Goal: Transaction & Acquisition: Purchase product/service

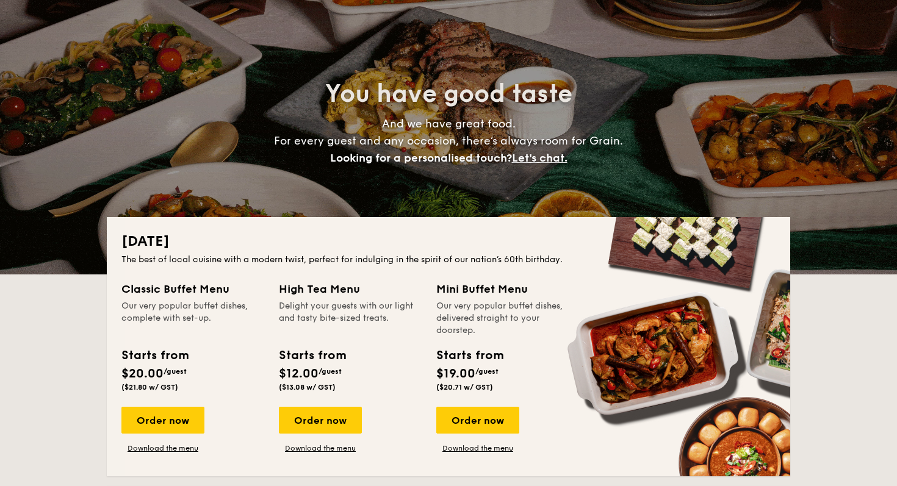
scroll to position [68, 0]
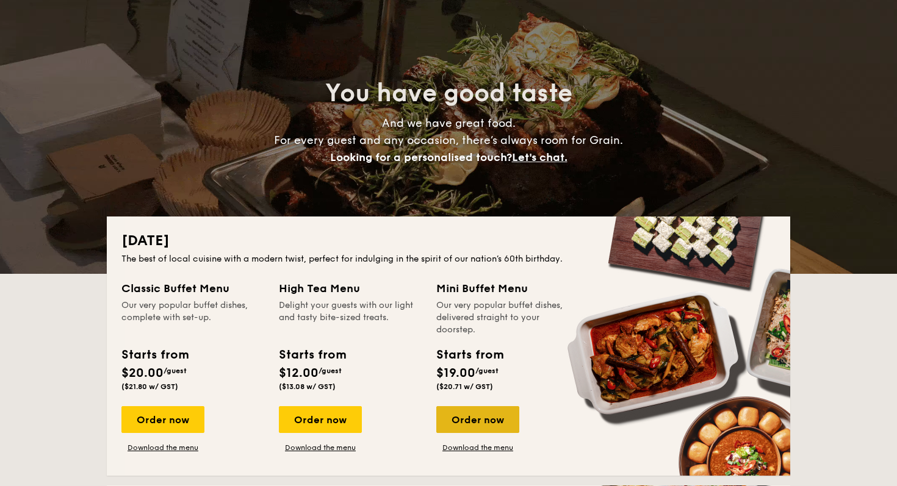
click at [457, 424] on div "Order now" at bounding box center [477, 419] width 83 height 27
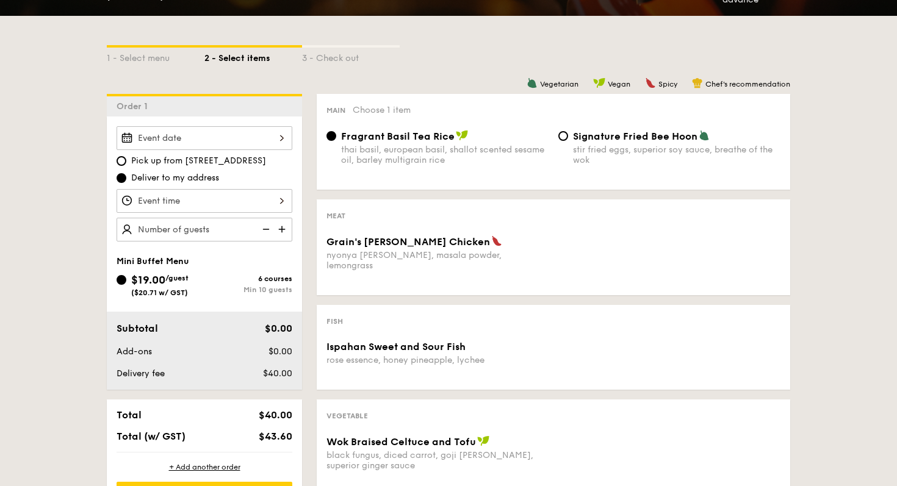
scroll to position [264, 0]
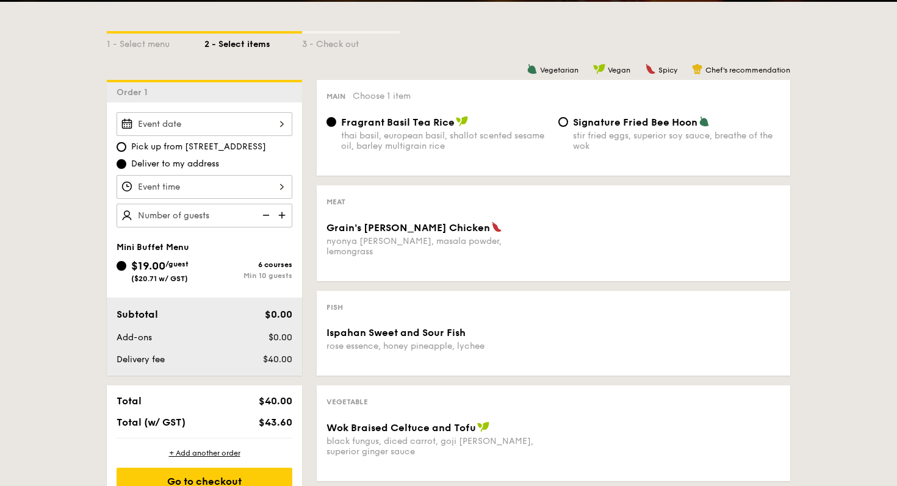
click at [284, 209] on img at bounding box center [283, 215] width 18 height 23
click at [280, 217] on img at bounding box center [283, 215] width 18 height 23
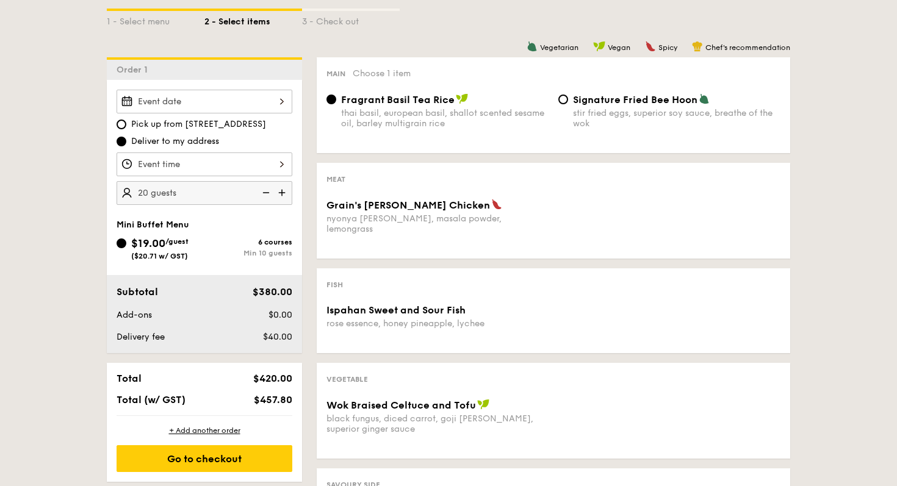
scroll to position [287, 0]
click at [263, 196] on img at bounding box center [265, 192] width 18 height 23
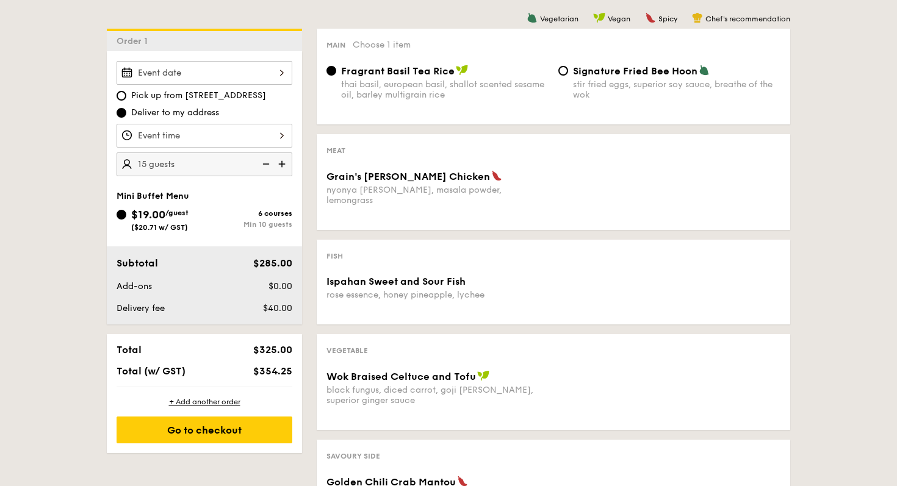
scroll to position [323, 0]
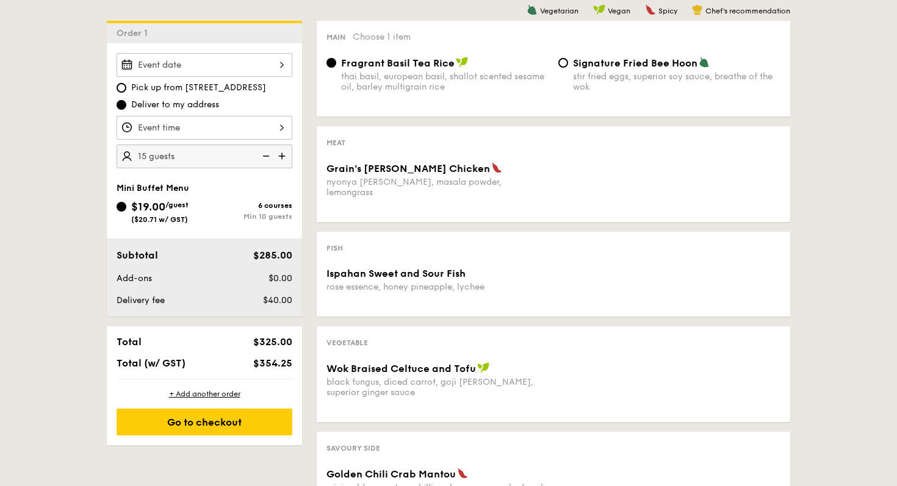
click at [282, 154] on img at bounding box center [283, 156] width 18 height 23
type input "20 guests"
click at [273, 67] on div at bounding box center [205, 65] width 176 height 24
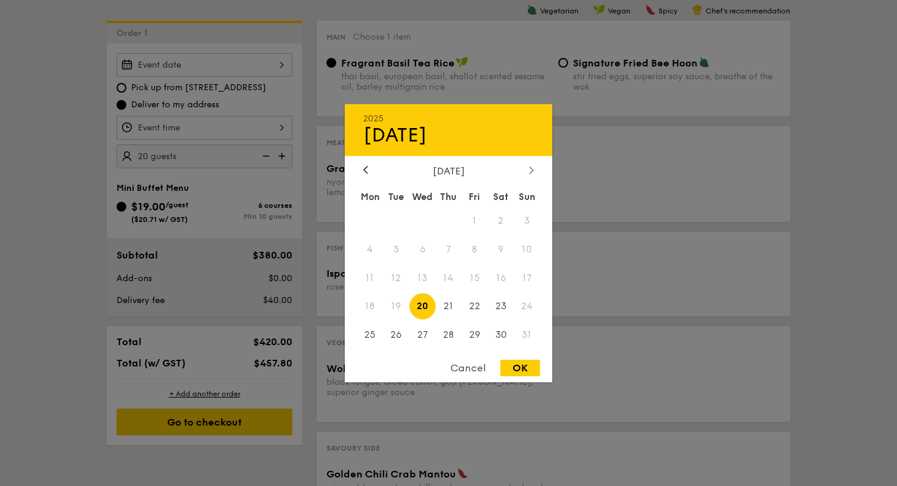
click at [526, 169] on div at bounding box center [531, 171] width 11 height 12
click at [447, 247] on span "11" at bounding box center [449, 249] width 26 height 26
click at [529, 367] on div "OK" at bounding box center [520, 368] width 40 height 16
type input "Aug 20, 2025"
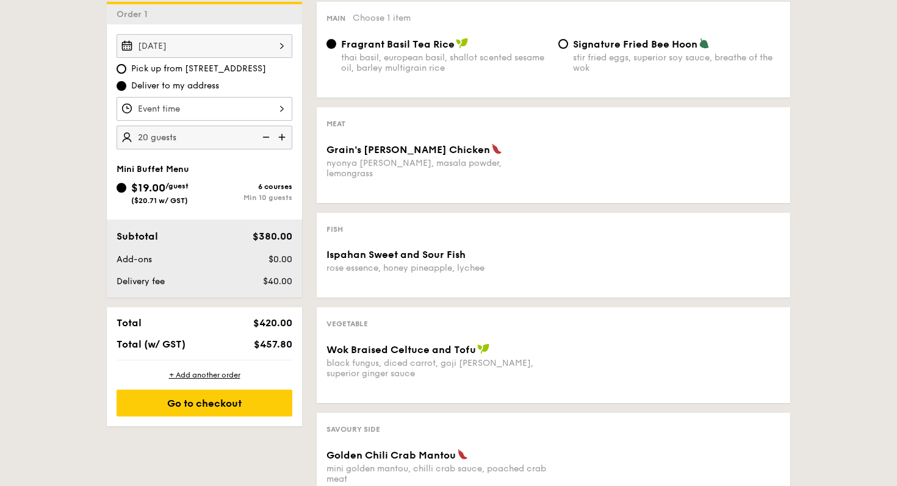
scroll to position [345, 0]
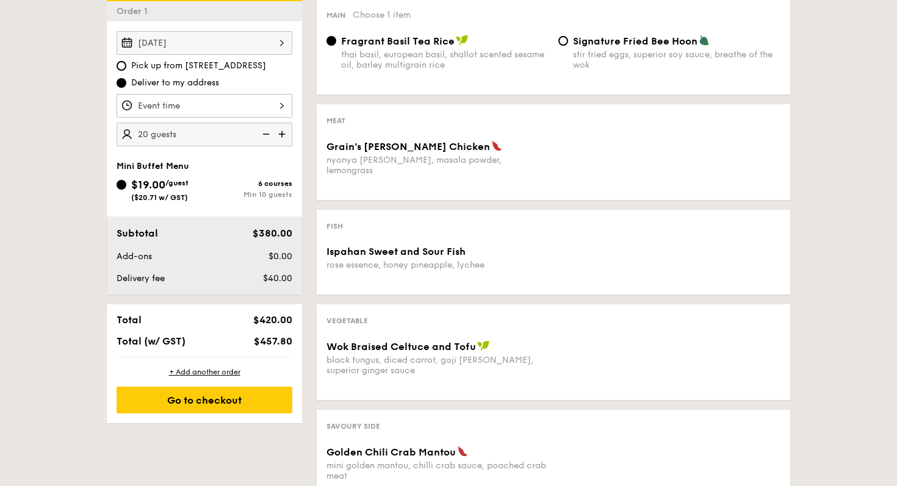
click at [282, 43] on div "Aug 20, 2025" at bounding box center [205, 43] width 176 height 24
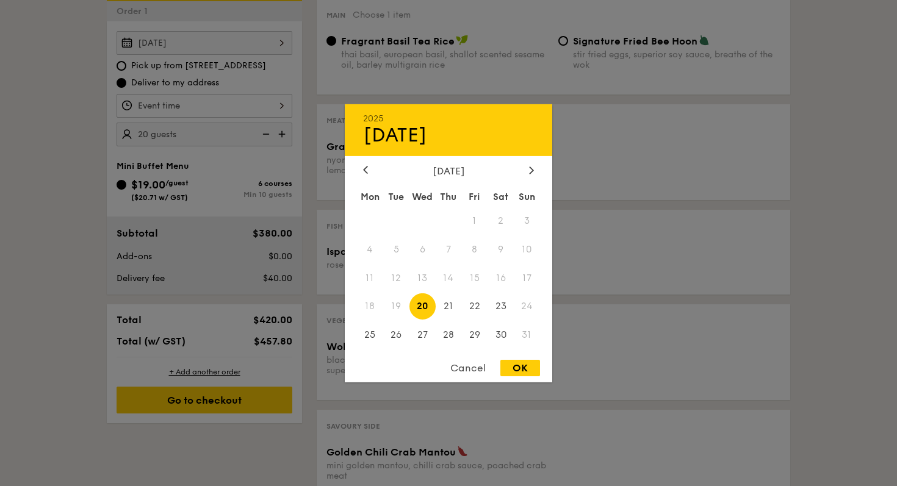
click at [524, 175] on div "August 2025" at bounding box center [448, 171] width 171 height 12
click at [528, 169] on div at bounding box center [531, 171] width 11 height 12
click at [490, 370] on div "Cancel" at bounding box center [468, 368] width 60 height 16
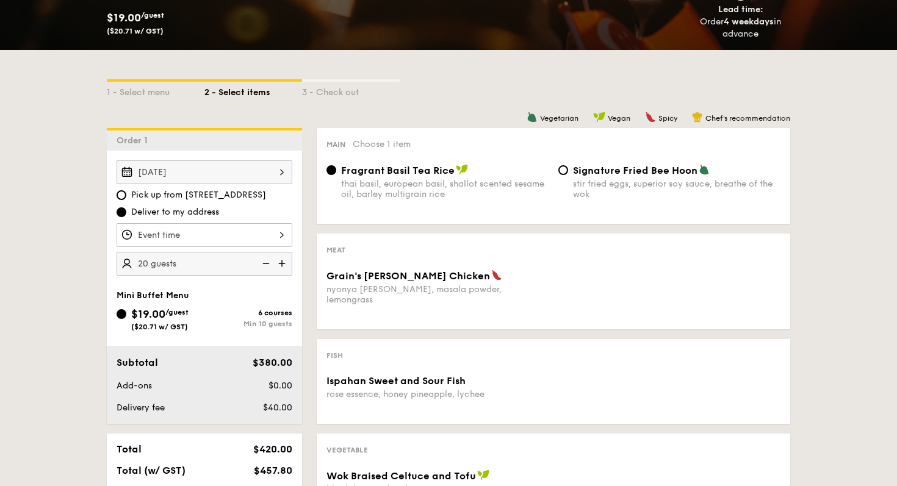
scroll to position [243, 0]
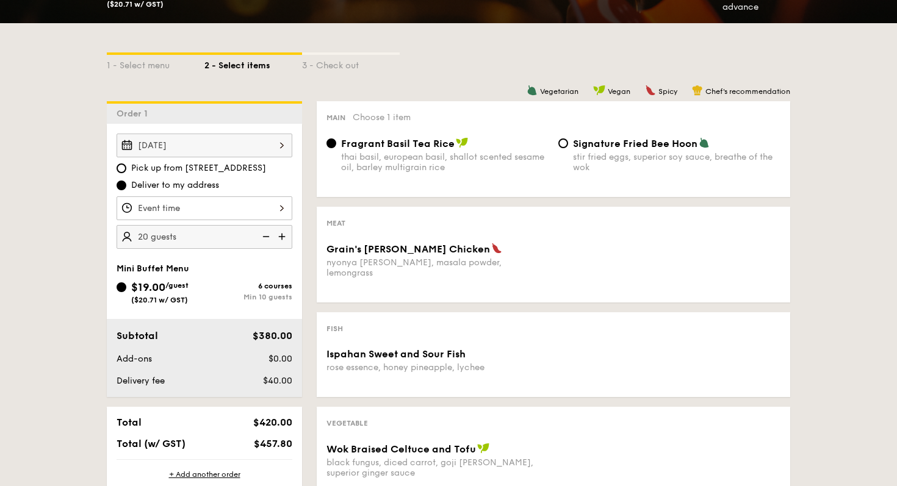
click at [283, 152] on div "Aug 20, 2025" at bounding box center [205, 146] width 176 height 24
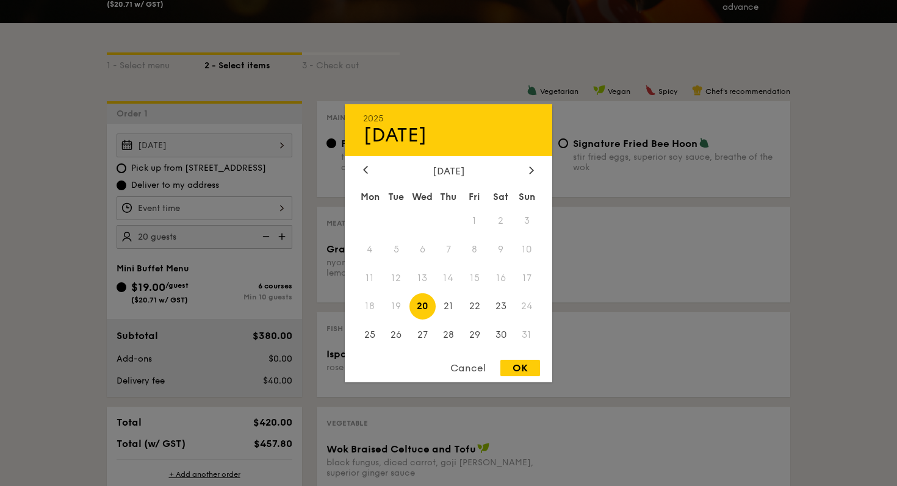
click at [514, 363] on div "OK" at bounding box center [520, 368] width 40 height 16
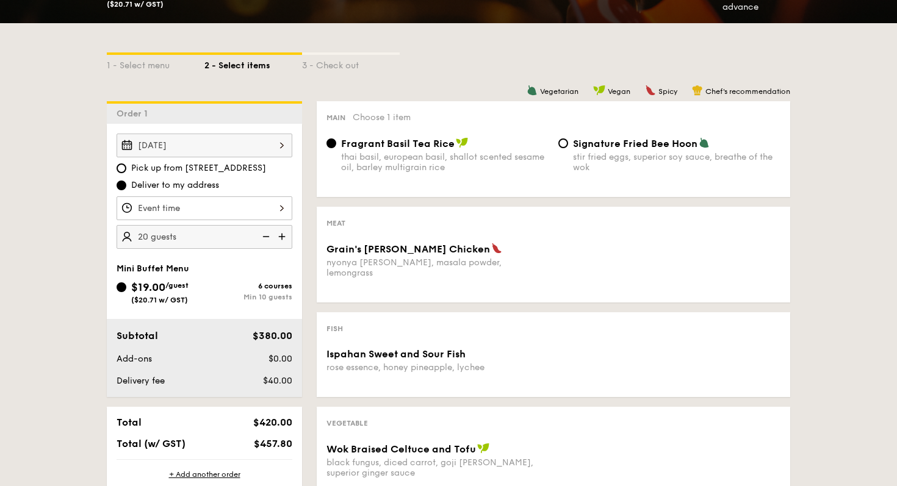
click at [223, 205] on div at bounding box center [205, 208] width 176 height 24
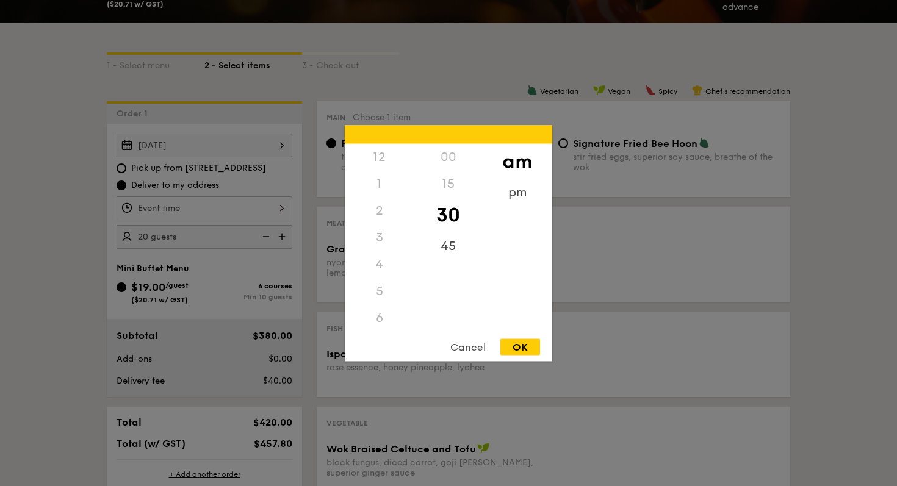
scroll to position [134, 0]
click at [523, 188] on div "pm" at bounding box center [516, 196] width 69 height 35
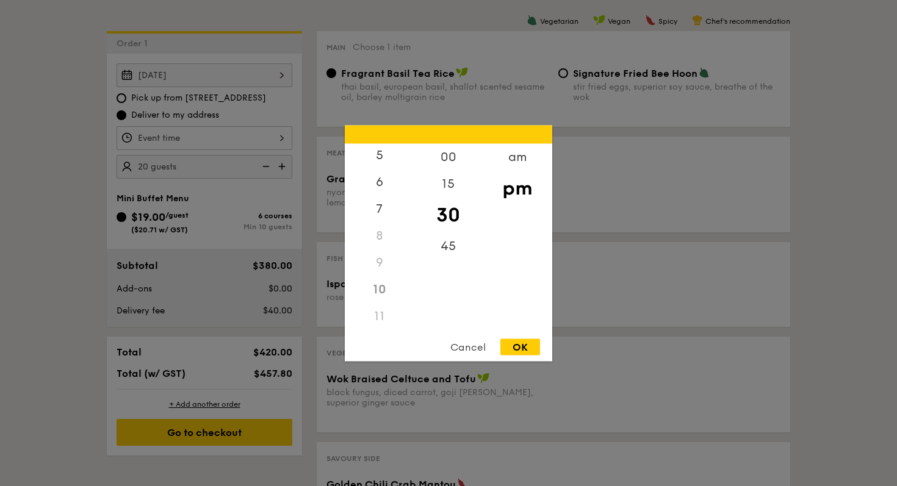
scroll to position [133, 0]
click at [378, 190] on div "6" at bounding box center [379, 188] width 69 height 35
click at [448, 158] on div "00" at bounding box center [448, 160] width 69 height 35
click at [520, 347] on div "OK" at bounding box center [520, 347] width 40 height 16
type input "6:00PM"
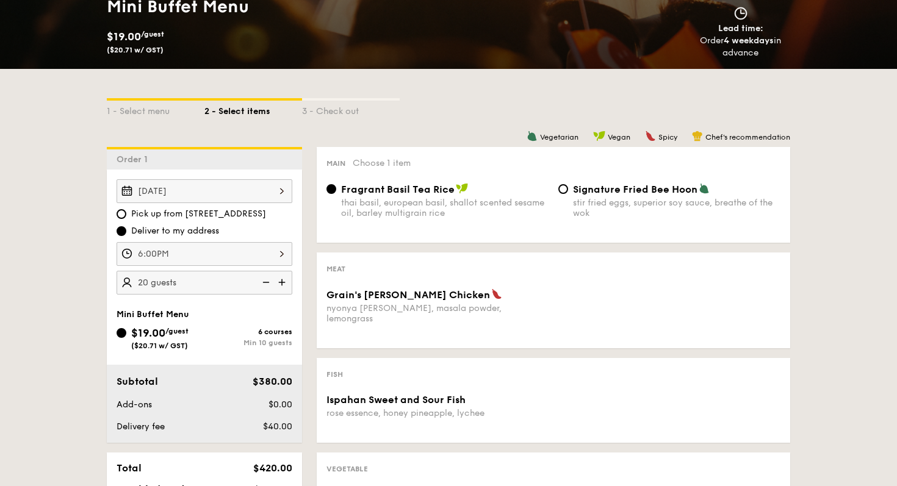
click at [354, 310] on div "nyonya curry, masala powder, lemongrass" at bounding box center [437, 313] width 222 height 21
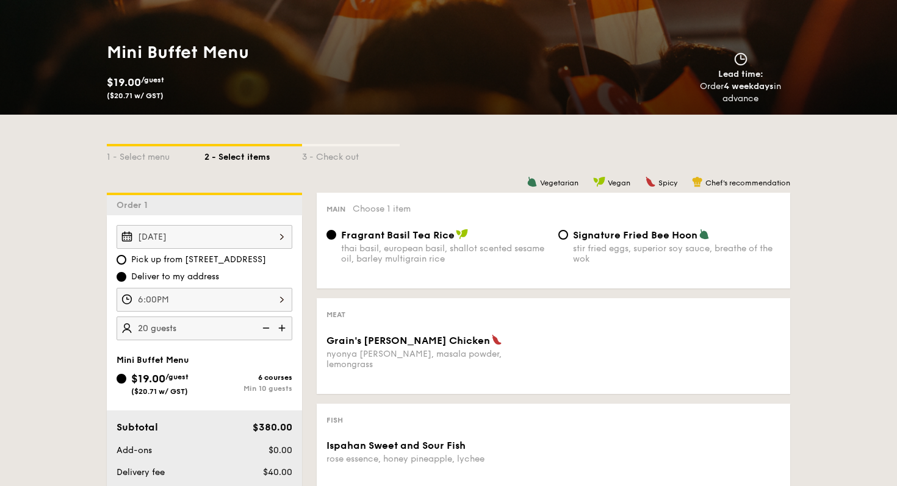
scroll to position [152, 0]
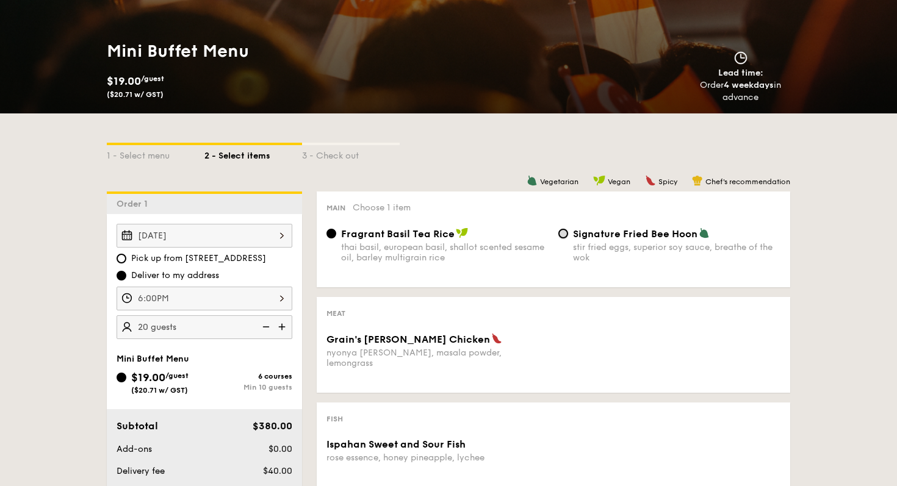
click at [559, 236] on input "Signature Fried Bee Hoon stir fried eggs, superior soy sauce, breathe of the wok" at bounding box center [563, 234] width 10 height 10
radio input "true"
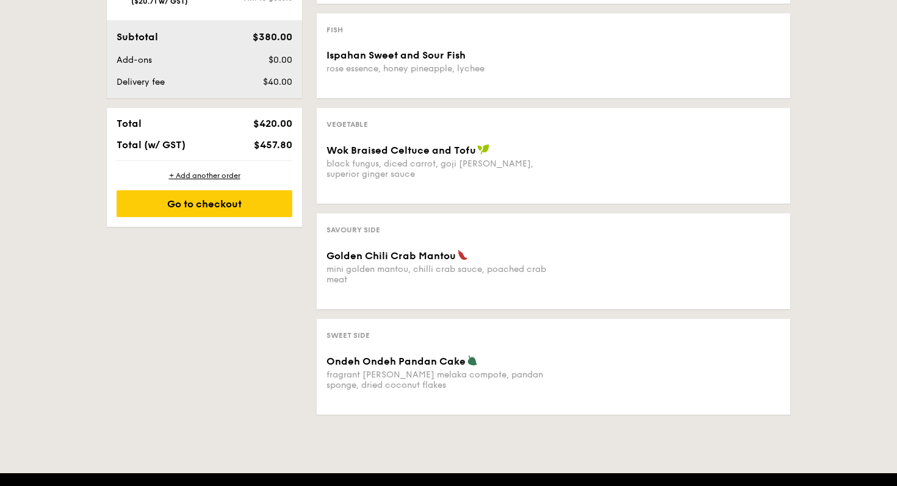
scroll to position [0, 0]
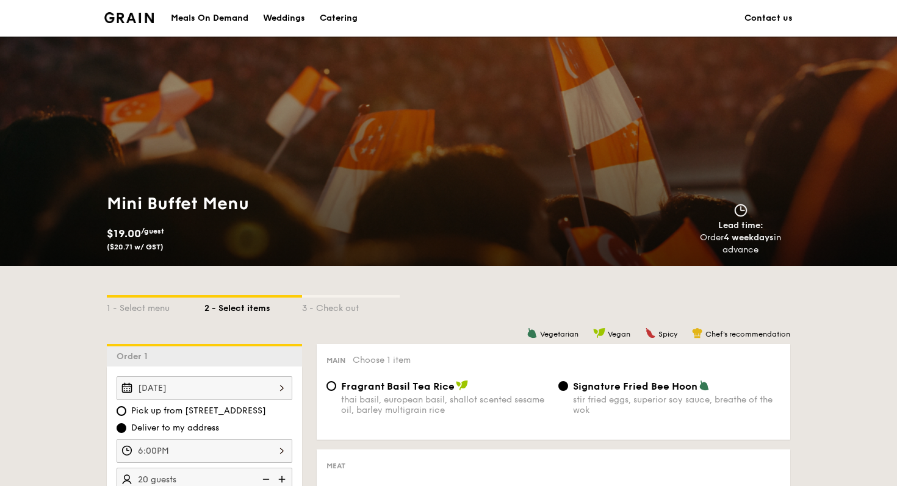
click at [196, 18] on div "Meals On Demand" at bounding box center [209, 18] width 77 height 37
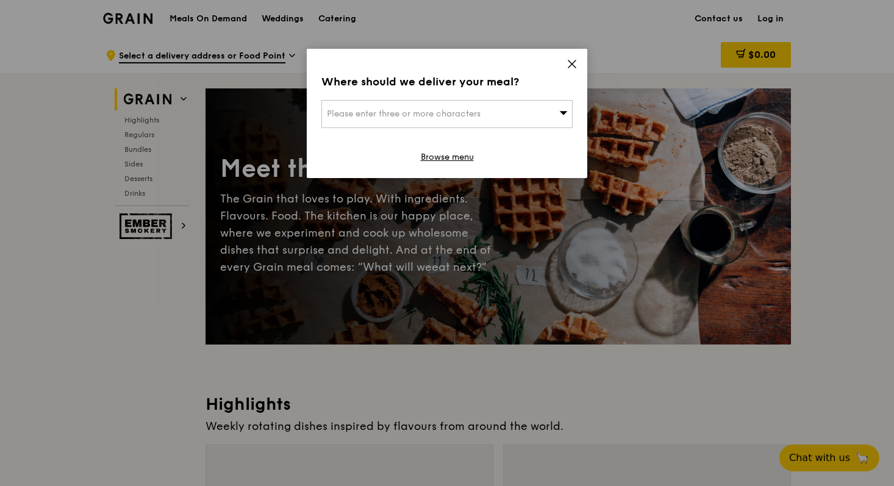
click at [564, 65] on div "Where should we deliver your meal? Please enter three or more characters Browse…" at bounding box center [447, 113] width 281 height 129
click at [580, 68] on div "Where should we deliver your meal? Please enter three or more characters Browse…" at bounding box center [447, 113] width 281 height 129
click at [576, 65] on icon at bounding box center [572, 64] width 11 height 11
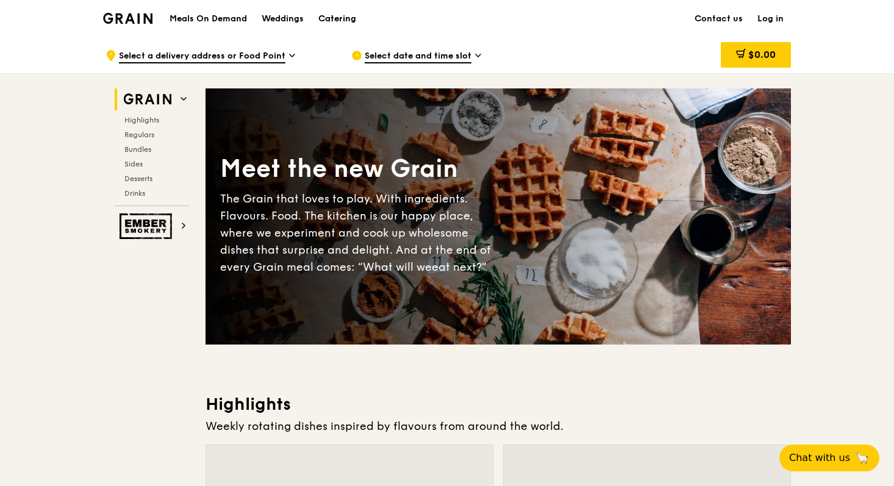
click at [331, 18] on div "Catering" at bounding box center [337, 19] width 38 height 37
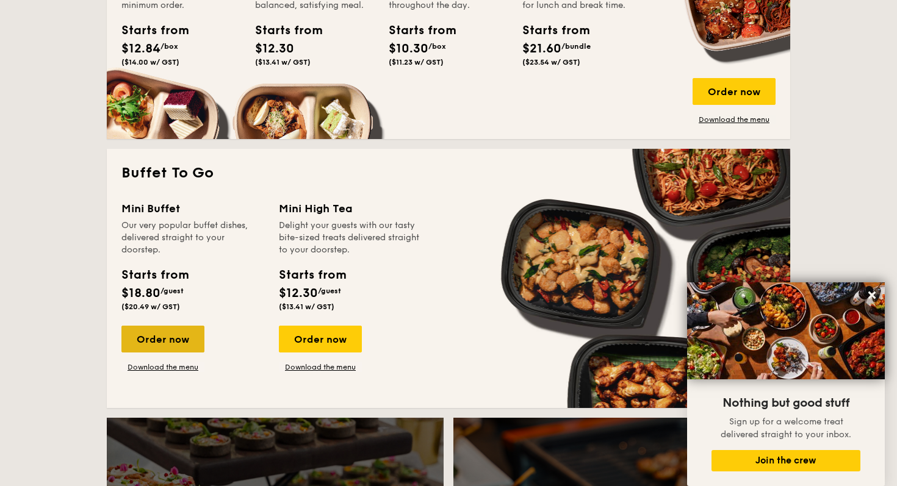
scroll to position [933, 0]
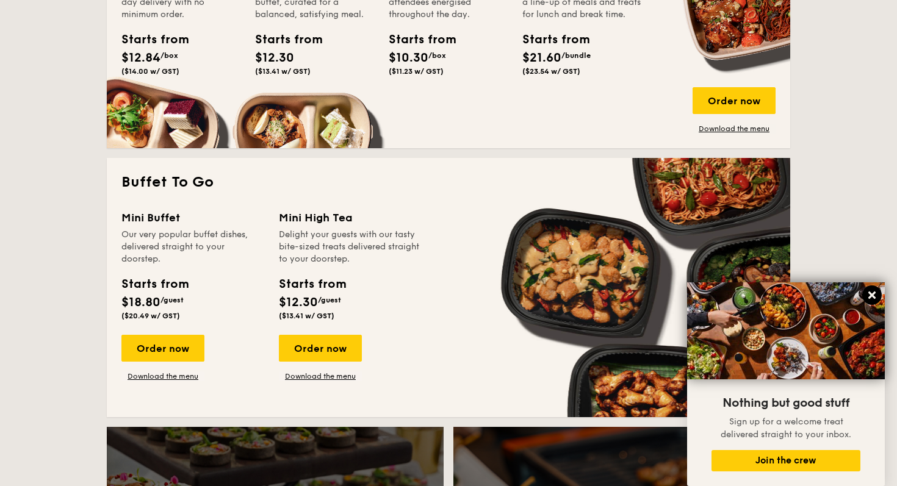
click at [874, 296] on icon at bounding box center [871, 295] width 11 height 11
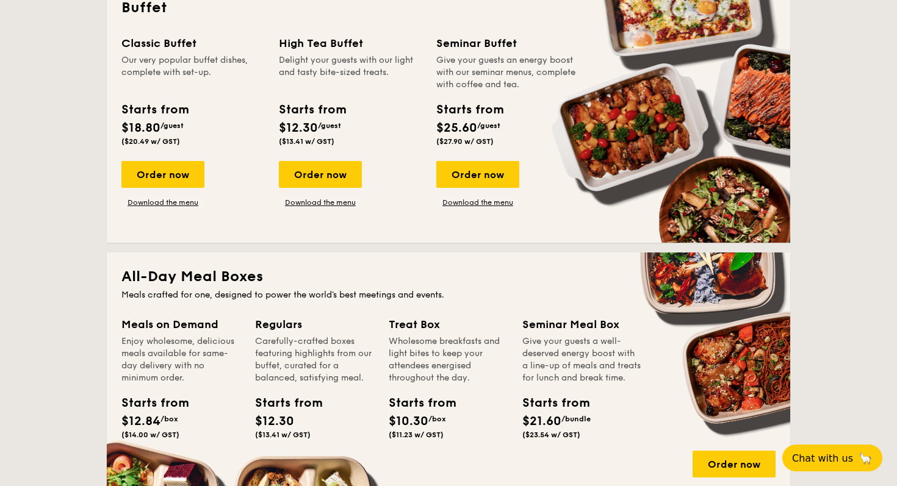
scroll to position [405, 0]
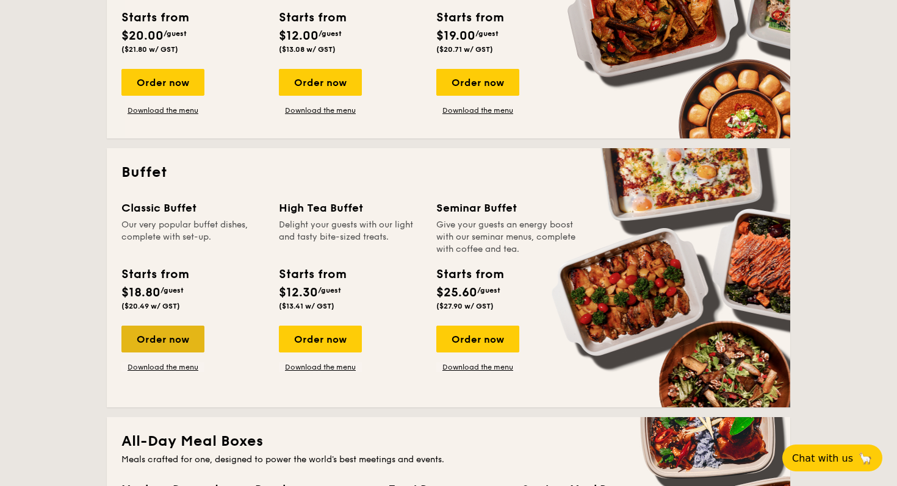
click at [191, 339] on div "Order now" at bounding box center [162, 339] width 83 height 27
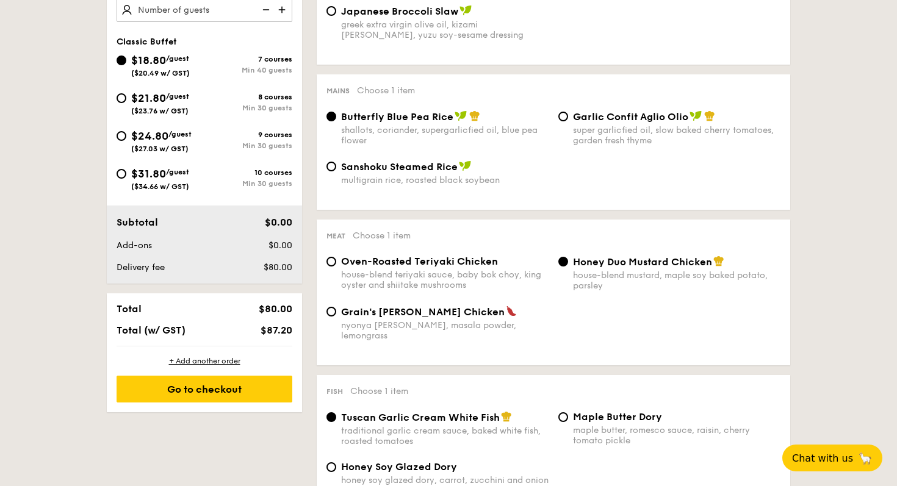
scroll to position [437, 0]
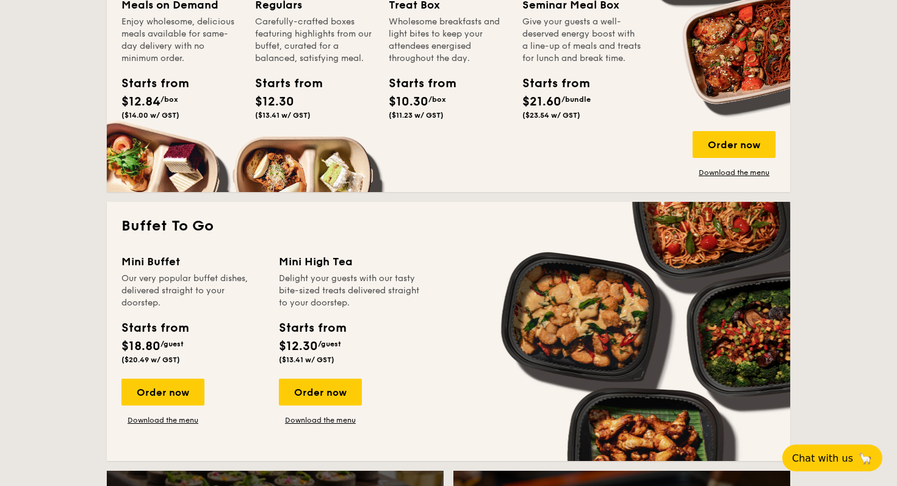
scroll to position [901, 0]
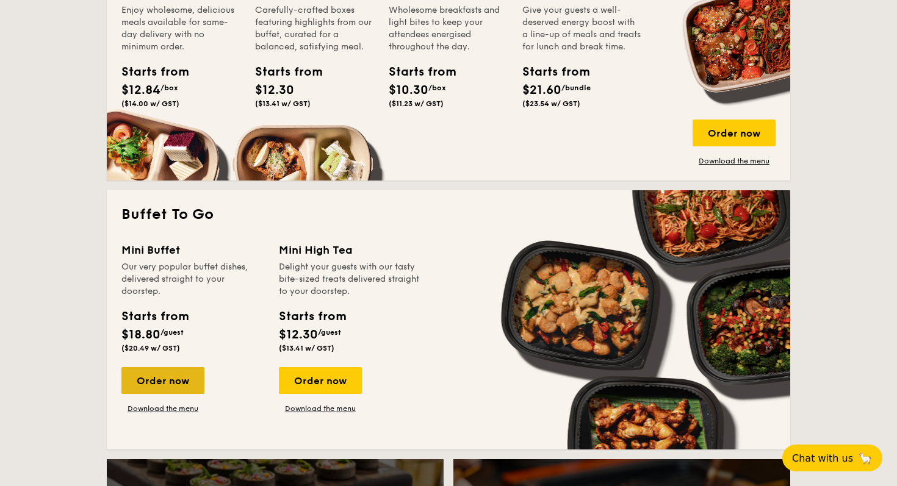
click at [153, 368] on div "Order now" at bounding box center [162, 380] width 83 height 27
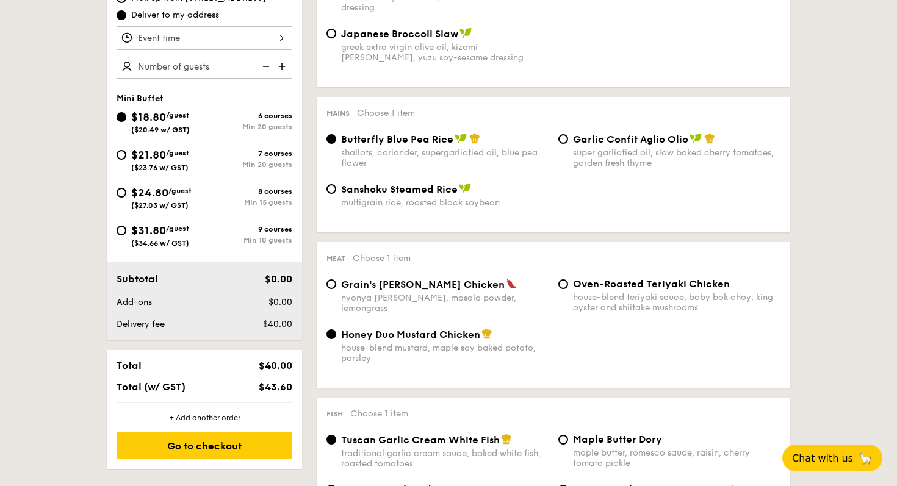
scroll to position [417, 0]
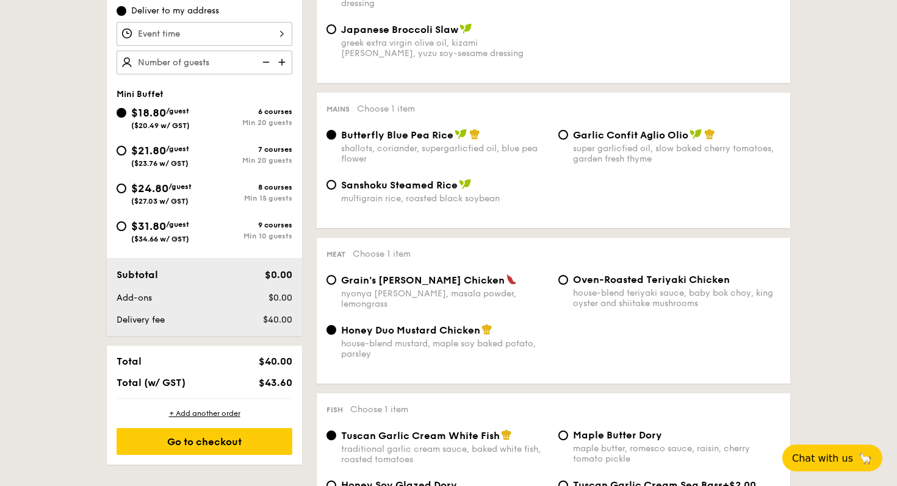
click at [568, 136] on div "Garlic Confit Aglio Olio super garlicfied oil, slow baked cherry tomatoes, gard…" at bounding box center [669, 146] width 232 height 35
click at [563, 138] on input "Garlic Confit Aglio Olio super garlicfied oil, slow baked cherry tomatoes, gard…" at bounding box center [563, 135] width 10 height 10
radio input "true"
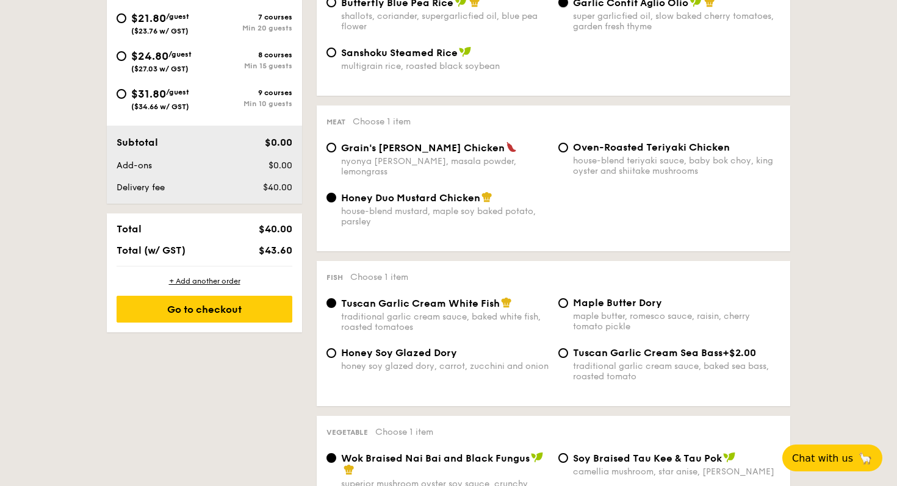
scroll to position [533, 0]
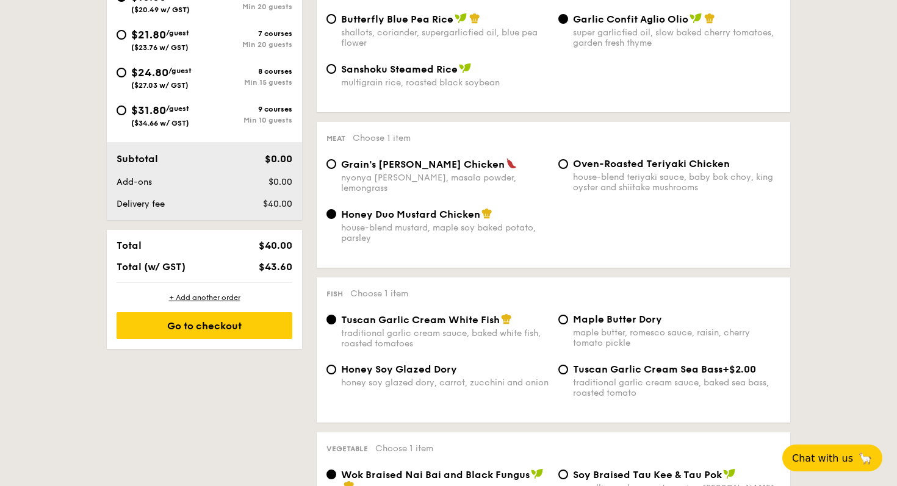
click at [448, 81] on div "multigrain rice, roasted black soybean" at bounding box center [444, 82] width 207 height 10
click at [336, 74] on input "Sanshoku Steamed Rice multigrain rice, roasted black soybean" at bounding box center [331, 69] width 10 height 10
radio input "true"
click at [451, 178] on div "nyonya curry, masala powder, lemongrass" at bounding box center [444, 183] width 207 height 21
click at [336, 169] on input "Grain's Curry Chicken nyonya curry, masala powder, lemongrass" at bounding box center [331, 164] width 10 height 10
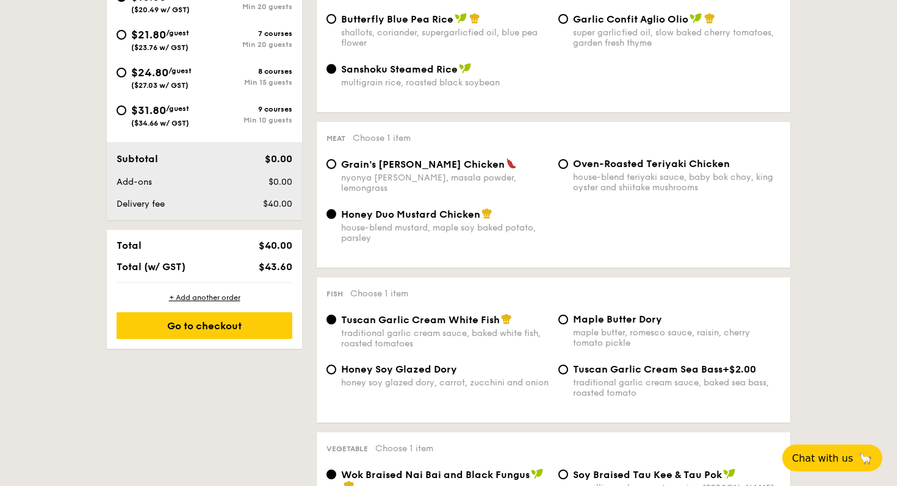
radio input "true"
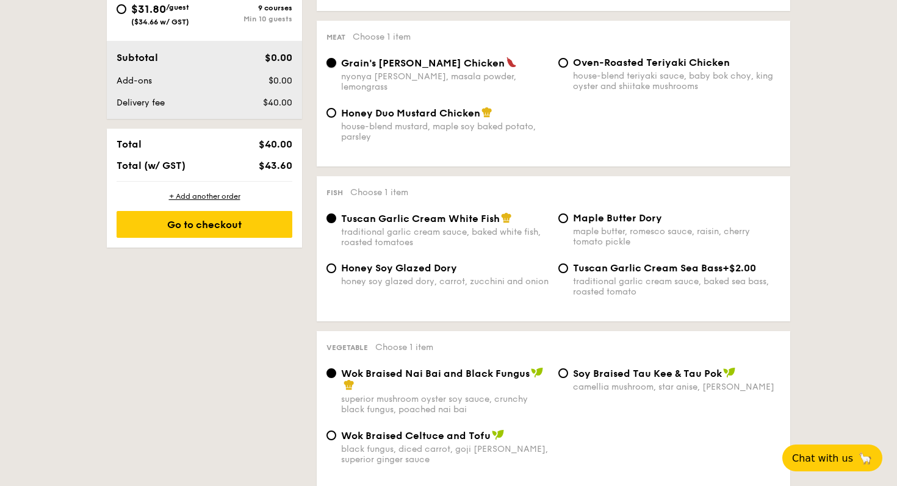
scroll to position [678, 0]
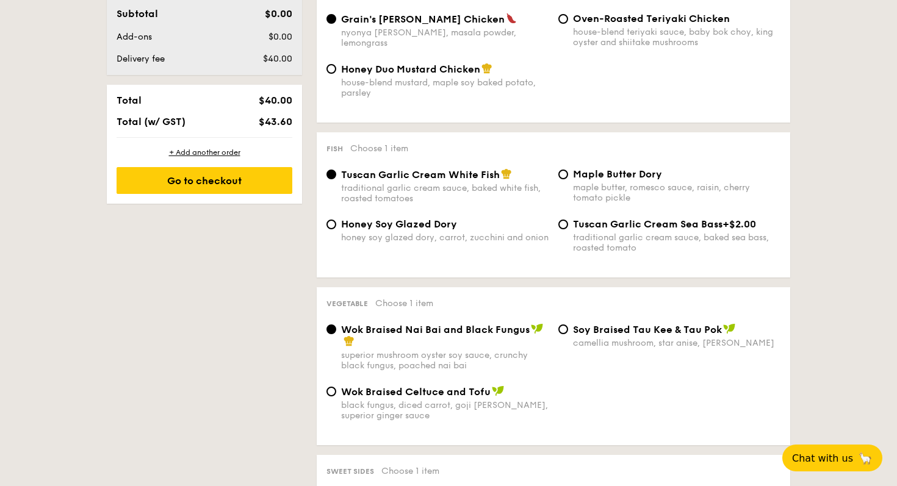
click at [451, 230] on span "Honey Soy Glazed Dory" at bounding box center [399, 224] width 116 height 12
click at [336, 229] on input "Honey Soy Glazed Dory honey soy glazed dory, carrot, zucchini and onion" at bounding box center [331, 225] width 10 height 10
radio input "true"
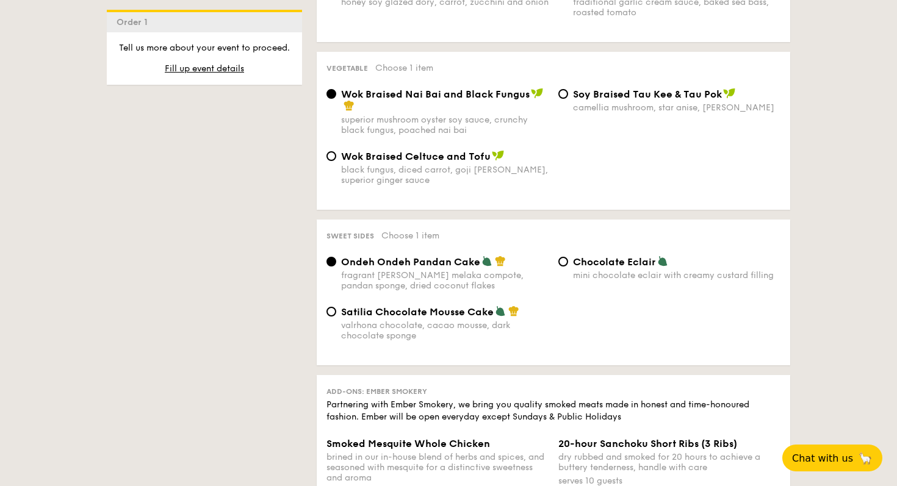
scroll to position [920, 0]
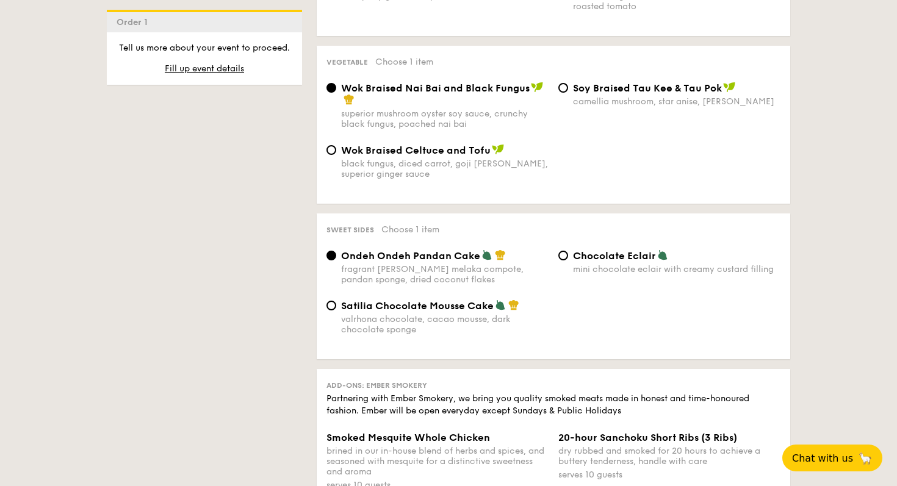
click at [606, 259] on span "Chocolate Eclair" at bounding box center [614, 256] width 83 height 12
click at [568, 259] on input "Chocolate Eclair mini chocolate eclair with creamy custard filling" at bounding box center [563, 256] width 10 height 10
radio input "true"
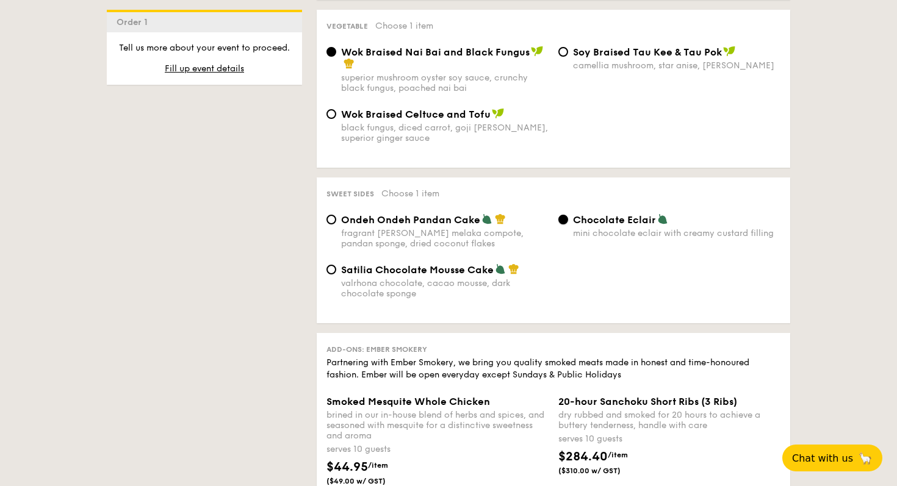
scroll to position [971, 0]
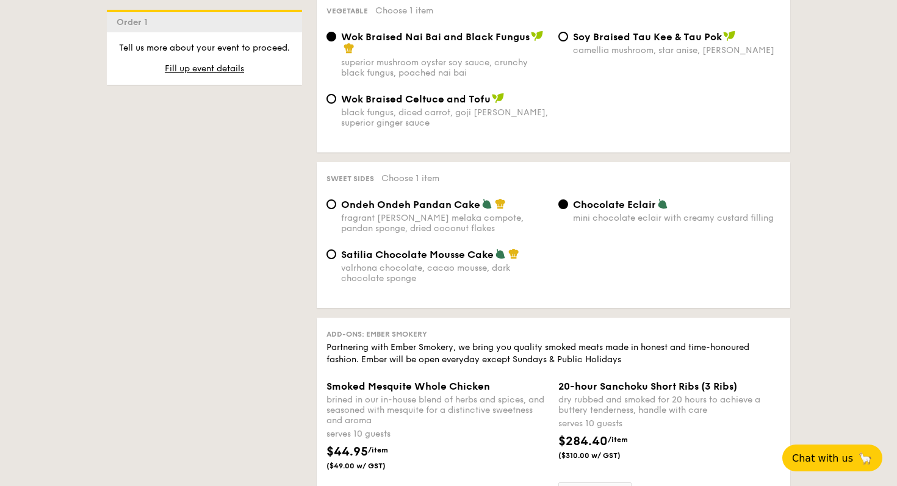
click at [509, 272] on div "valrhona chocolate, cacao mousse, dark chocolate sponge" at bounding box center [444, 273] width 207 height 21
click at [336, 259] on input "Satilia Chocolate Mousse Cake valrhona chocolate, cacao mousse, dark chocolate …" at bounding box center [331, 254] width 10 height 10
radio input "true"
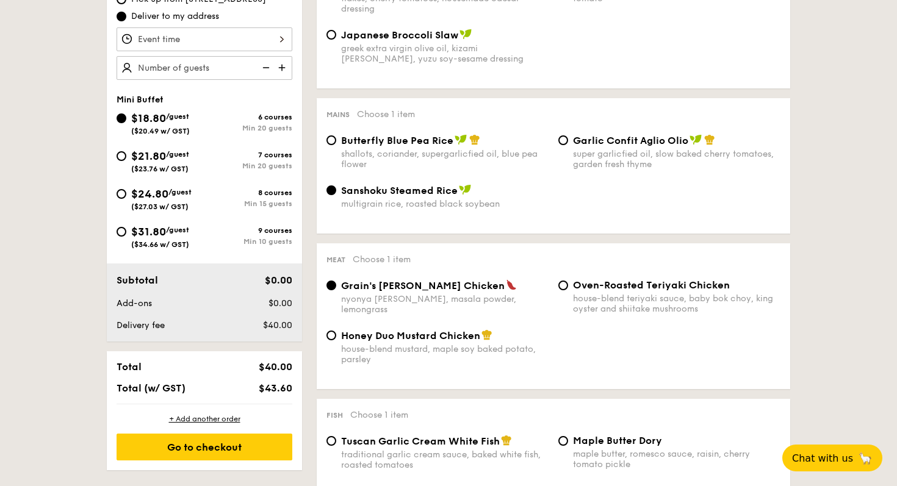
scroll to position [411, 0]
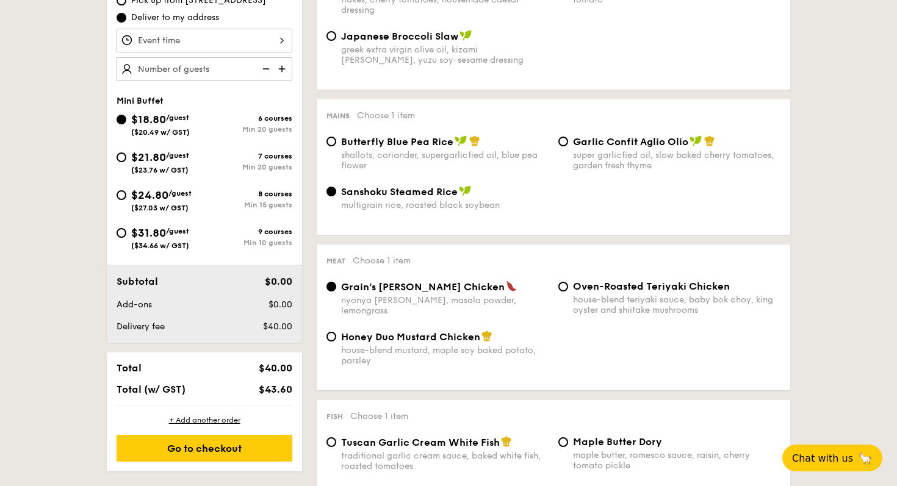
click at [282, 66] on img at bounding box center [283, 68] width 18 height 23
type input "20 guests"
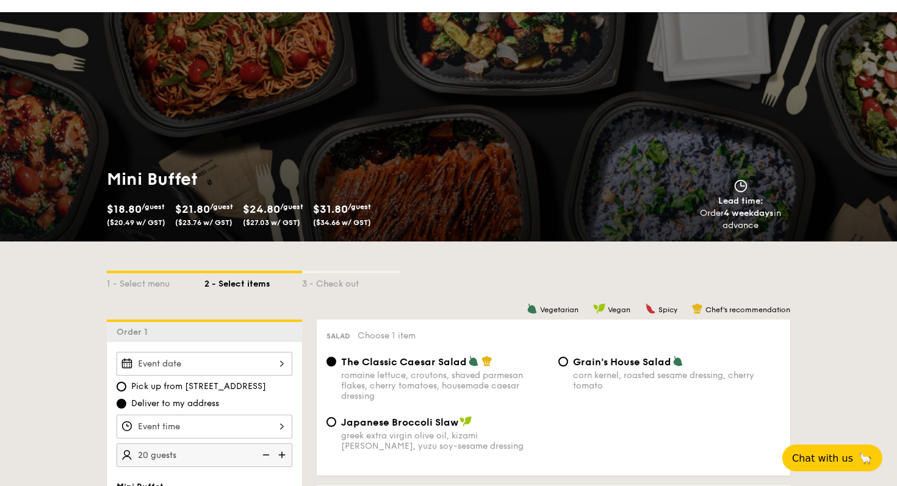
scroll to position [0, 0]
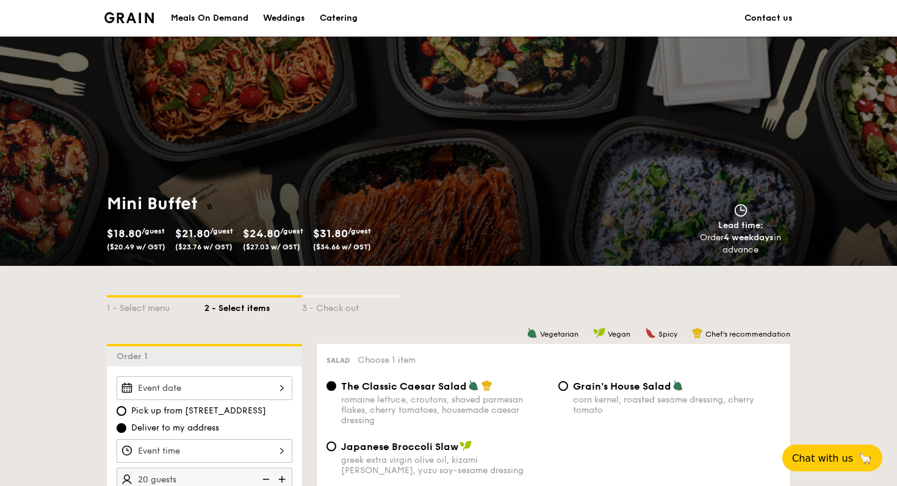
click at [382, 203] on h1 "Mini Buffet" at bounding box center [275, 204] width 337 height 22
click at [142, 21] on img at bounding box center [128, 17] width 49 height 11
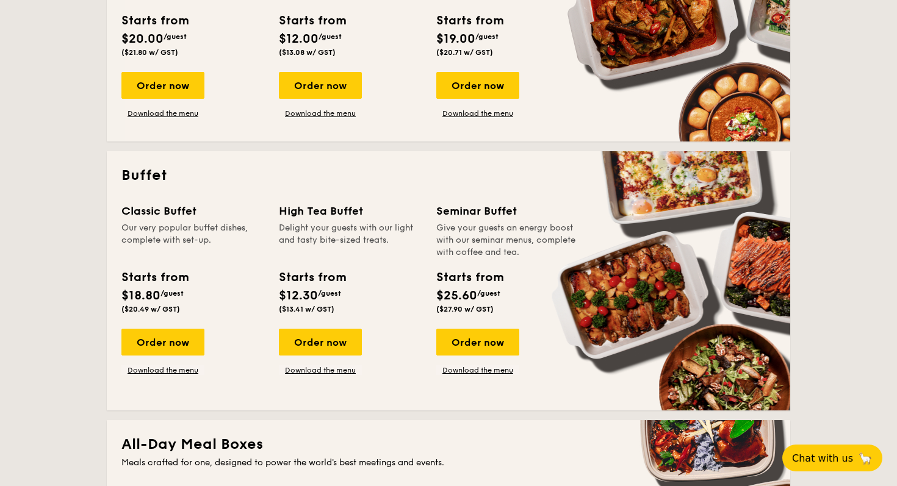
scroll to position [377, 0]
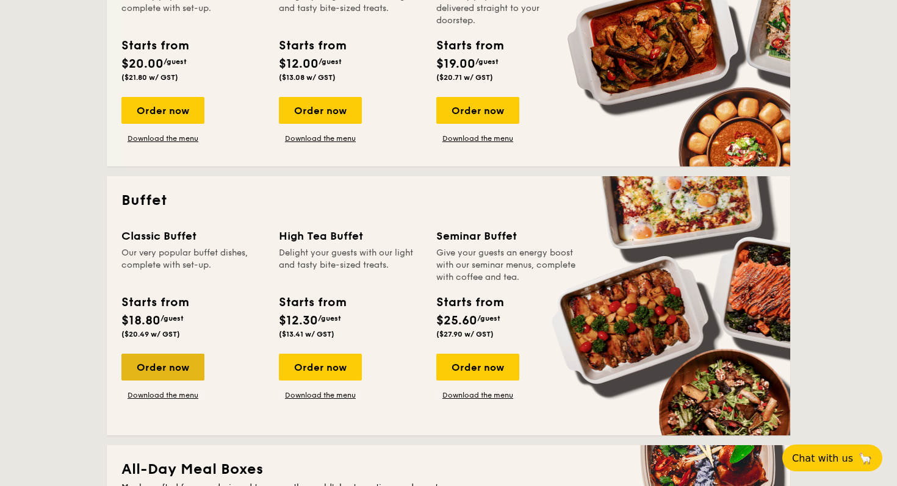
click at [196, 368] on div "Order now" at bounding box center [162, 367] width 83 height 27
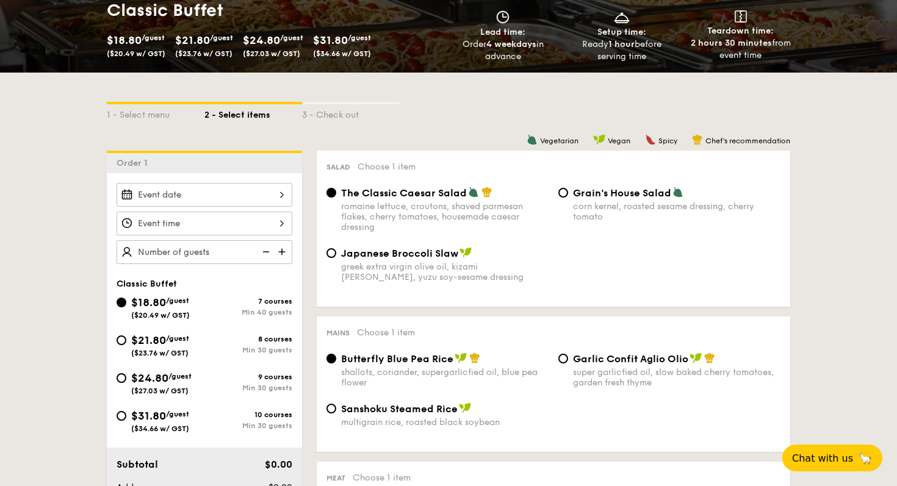
scroll to position [209, 0]
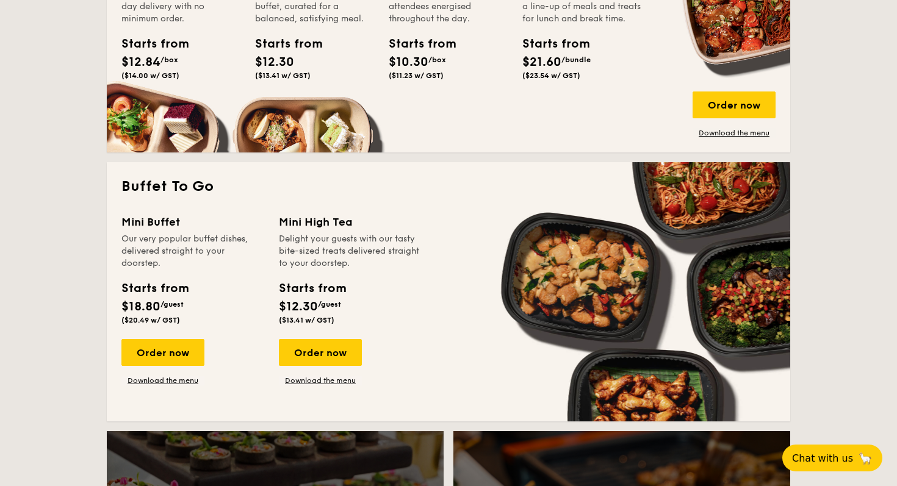
scroll to position [923, 0]
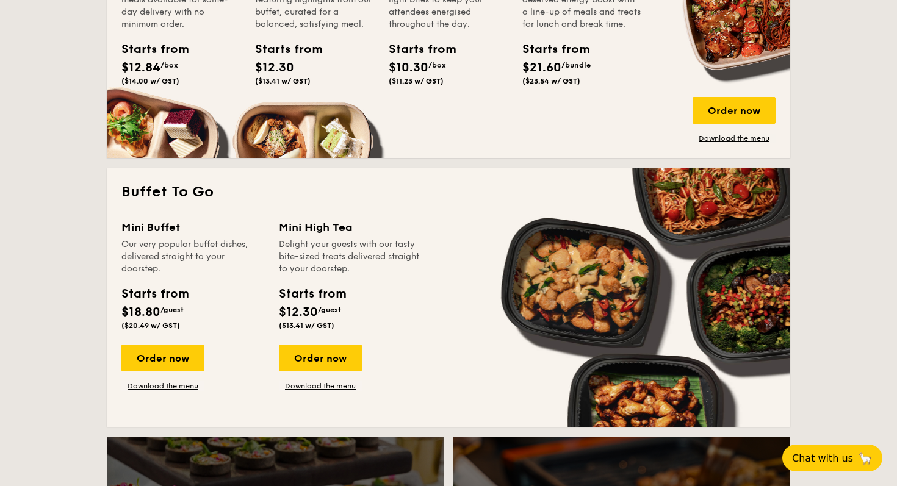
click at [311, 342] on div "Mini High Tea Delight your guests with our tasty bite-sized treats delivered st…" at bounding box center [350, 305] width 143 height 172
click at [318, 362] on div "Order now" at bounding box center [320, 358] width 83 height 27
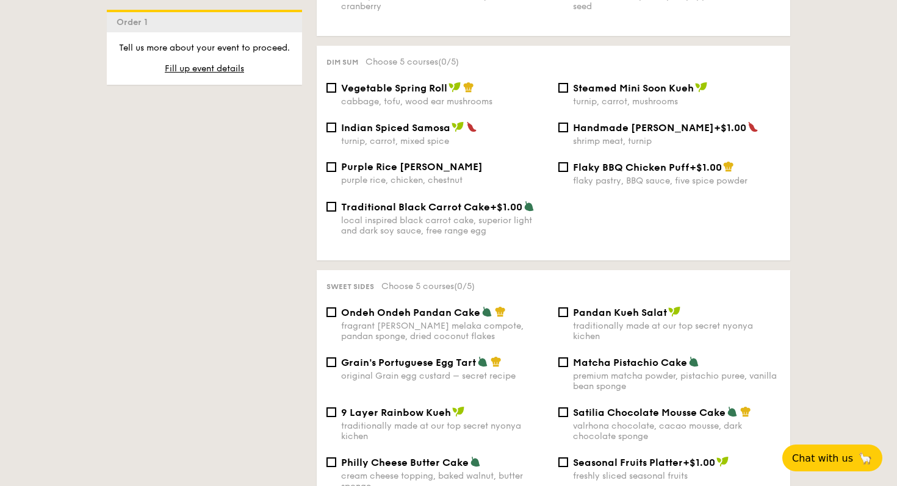
scroll to position [1069, 0]
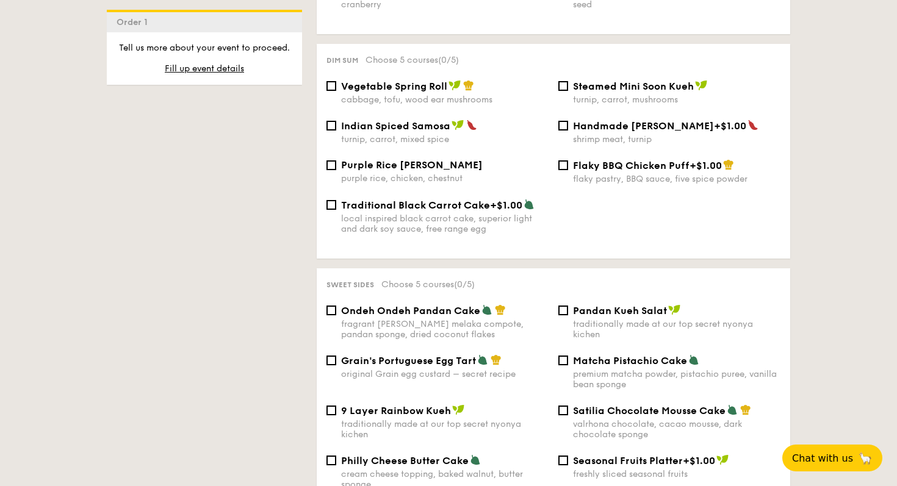
scroll to position [2257, 0]
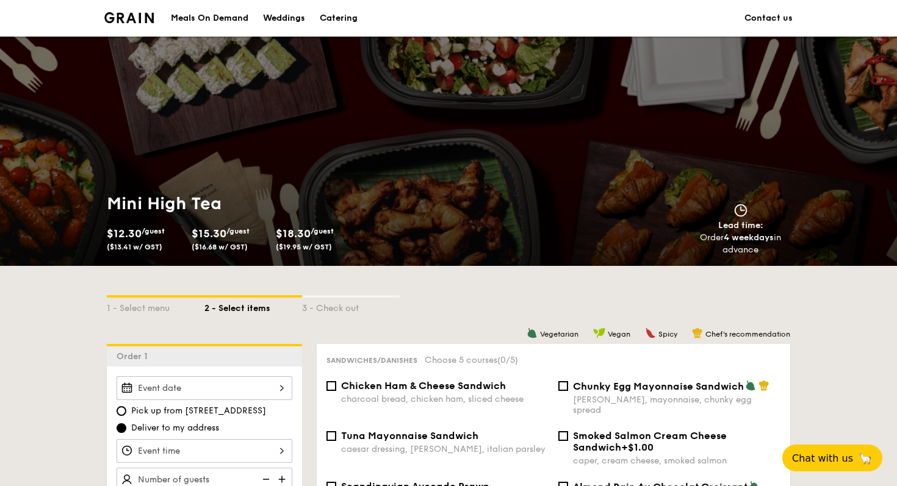
click at [328, 16] on div "Catering" at bounding box center [339, 18] width 38 height 37
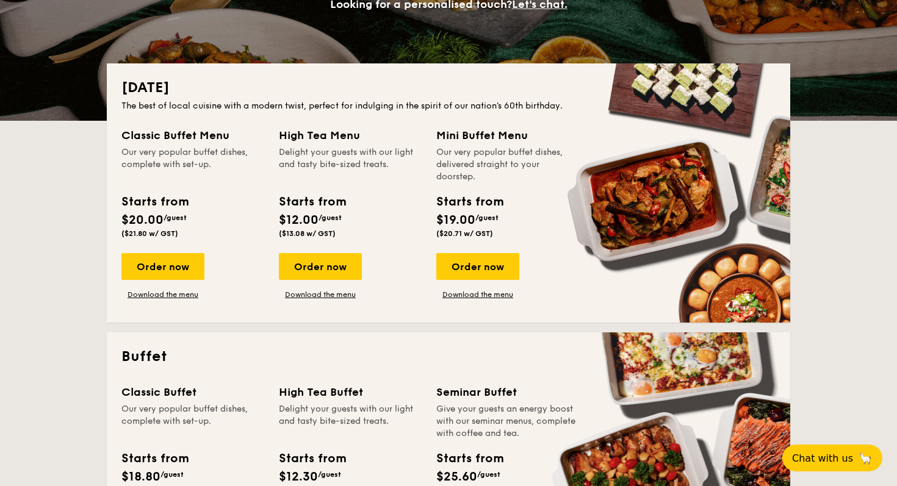
scroll to position [259, 0]
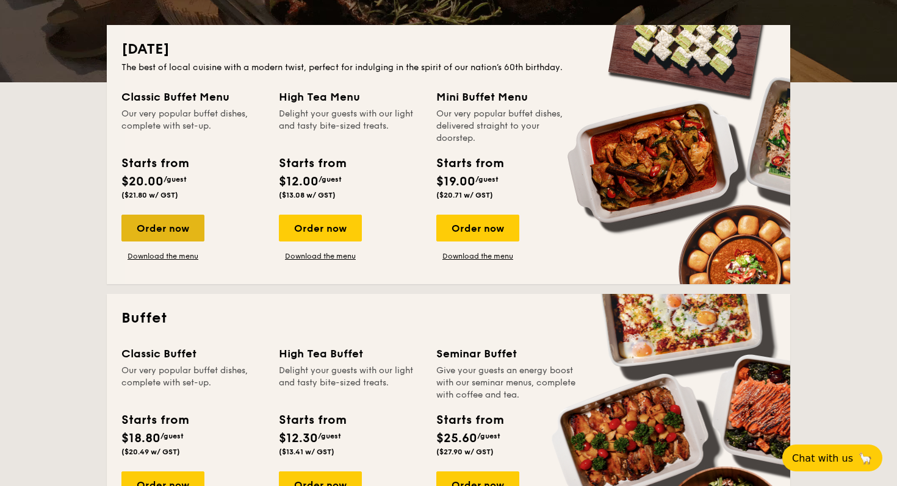
click at [169, 226] on div "Order now" at bounding box center [162, 228] width 83 height 27
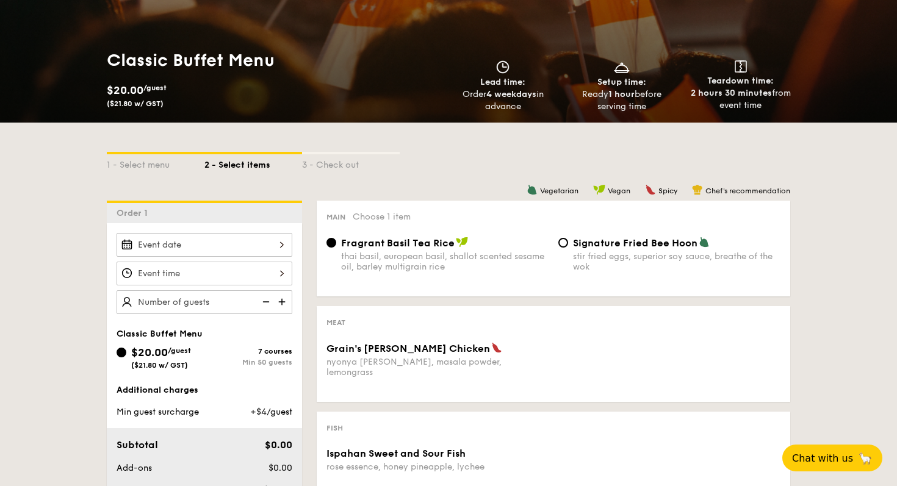
scroll to position [145, 0]
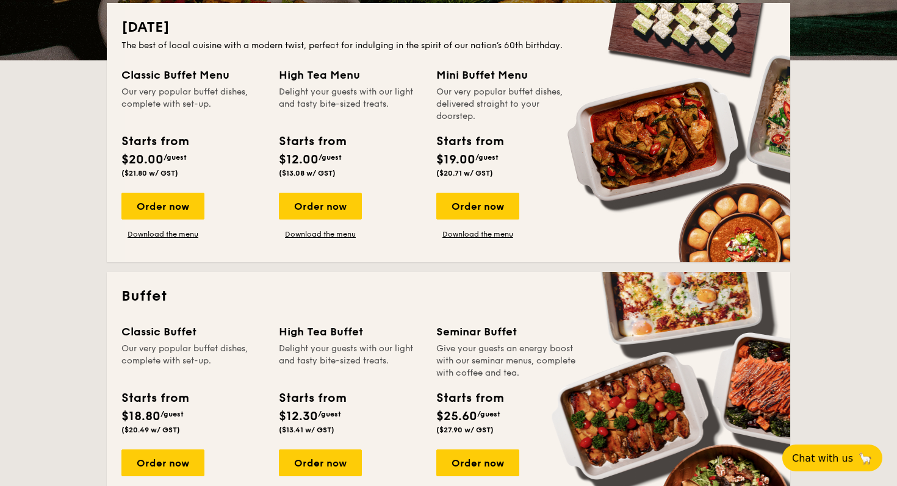
scroll to position [289, 0]
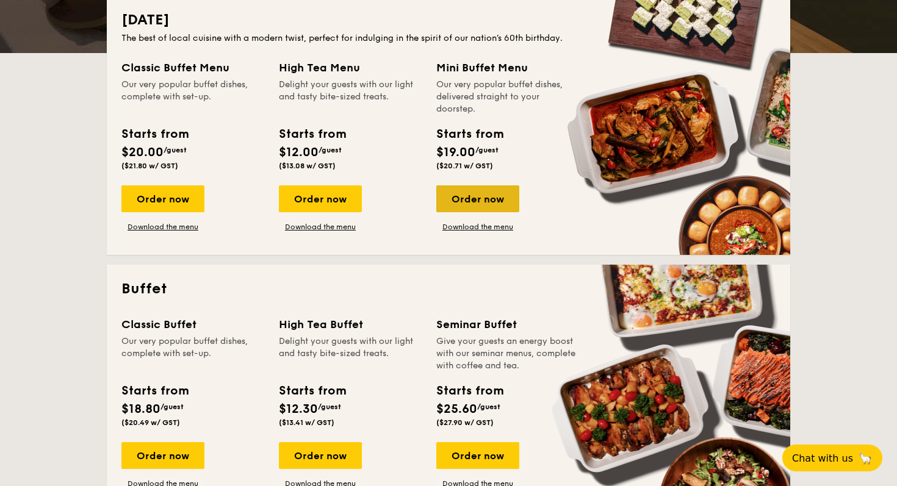
click at [458, 199] on div "Order now" at bounding box center [477, 198] width 83 height 27
